Goal: Find specific page/section: Find specific page/section

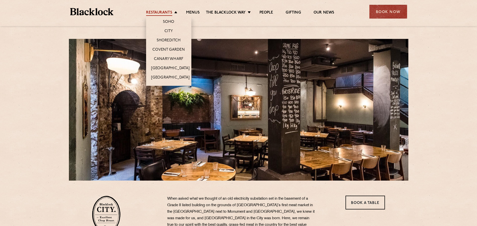
click at [171, 13] on link "Restaurants" at bounding box center [159, 13] width 26 height 6
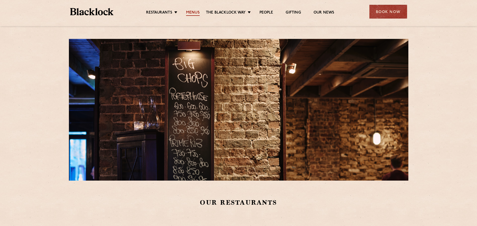
click at [193, 11] on link "Menus" at bounding box center [193, 13] width 14 height 6
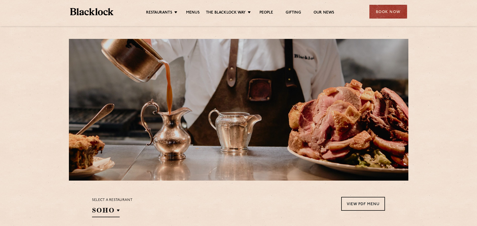
scroll to position [75, 0]
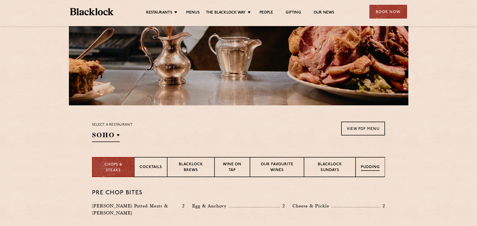
click at [367, 168] on p "Pudding" at bounding box center [370, 168] width 19 height 6
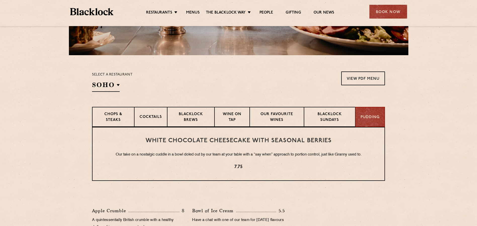
scroll to position [251, 0]
